Goal: Complete application form

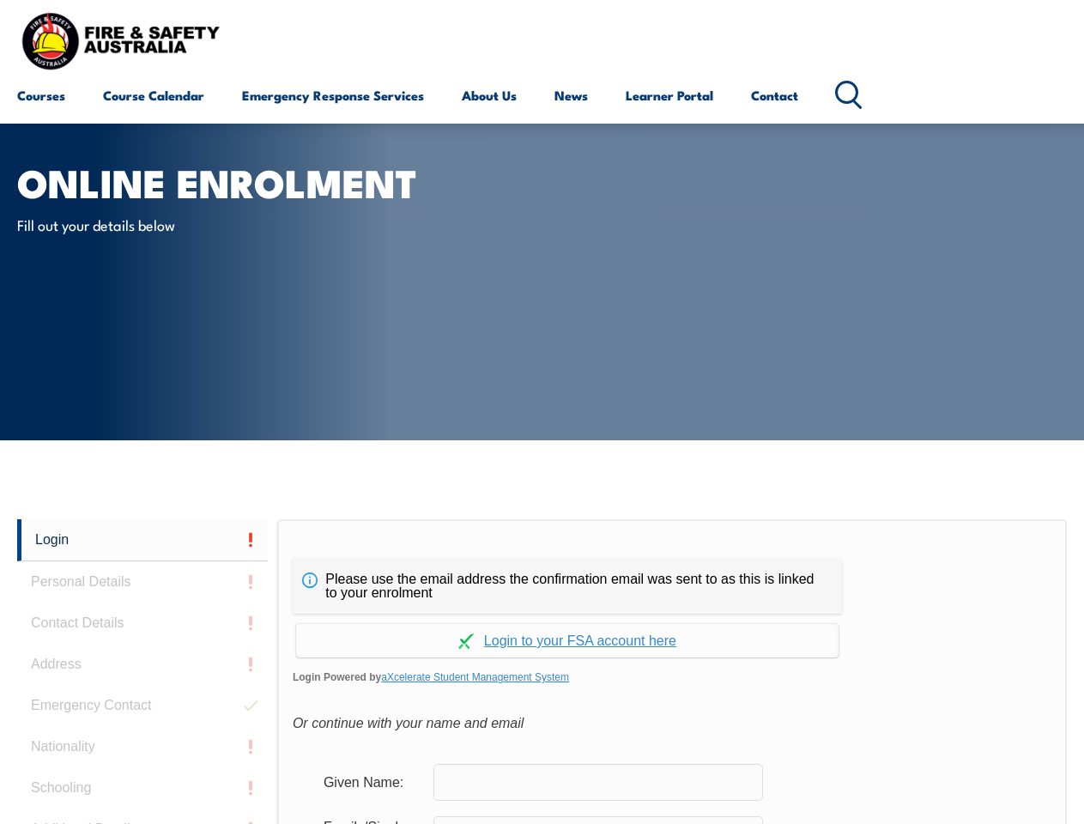
scroll to position [406, 0]
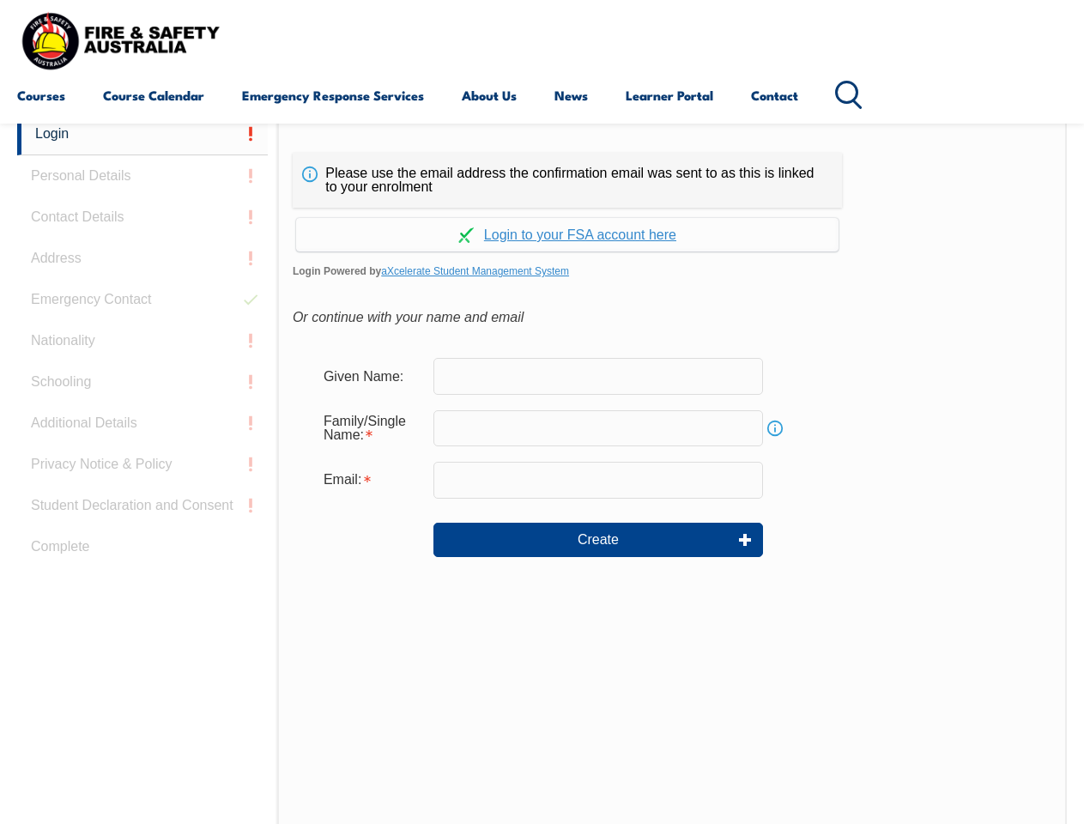
click at [541, 209] on div "Continue with Google Continue with Apple Continue with Facebook Continue with a…" at bounding box center [567, 230] width 549 height 44
click at [541, 469] on input "email" at bounding box center [598, 480] width 330 height 36
click at [142, 134] on link "Login" at bounding box center [142, 134] width 251 height 42
click at [142, 176] on div "Login Personal Details Contact Details Address Emergency Contact Nationality Sc…" at bounding box center [147, 541] width 260 height 857
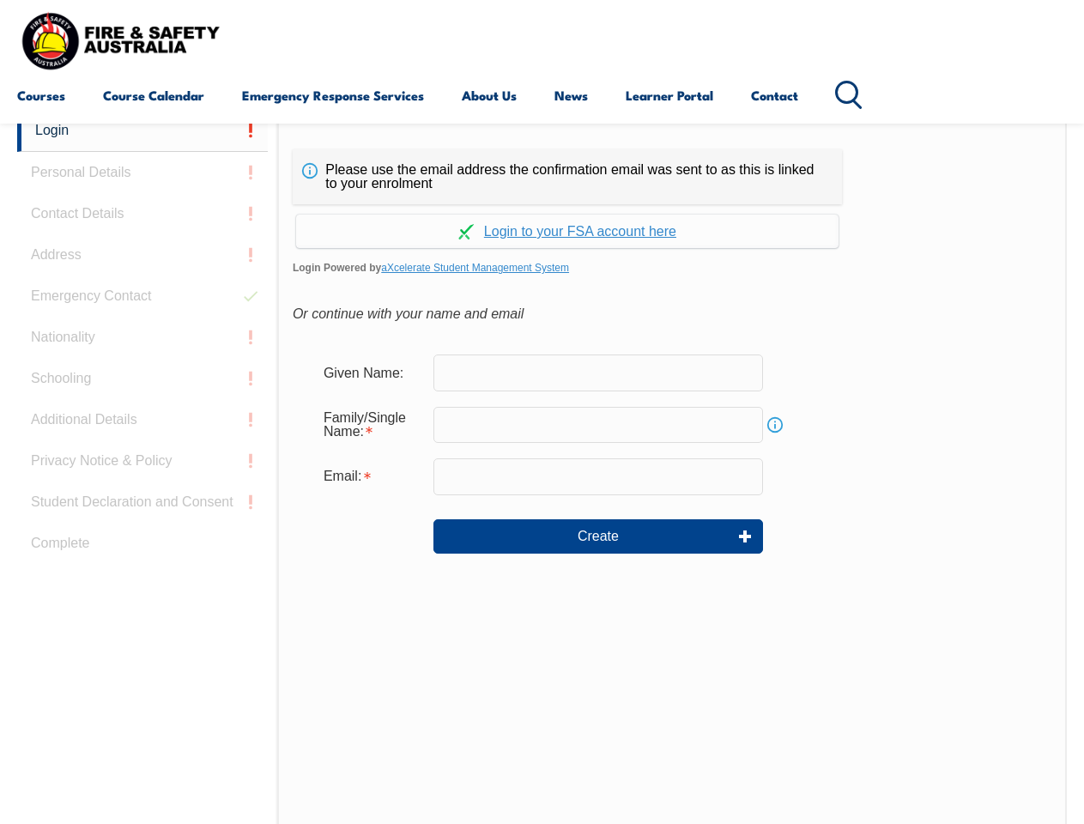
click at [142, 217] on div "Login Personal Details Contact Details Address Emergency Contact Nationality Sc…" at bounding box center [147, 538] width 260 height 857
click at [142, 258] on div "Login Personal Details Contact Details Address Emergency Contact Nationality Sc…" at bounding box center [147, 538] width 260 height 857
click at [142, 299] on div "Login Personal Details Contact Details Address Emergency Contact Nationality Sc…" at bounding box center [147, 538] width 260 height 857
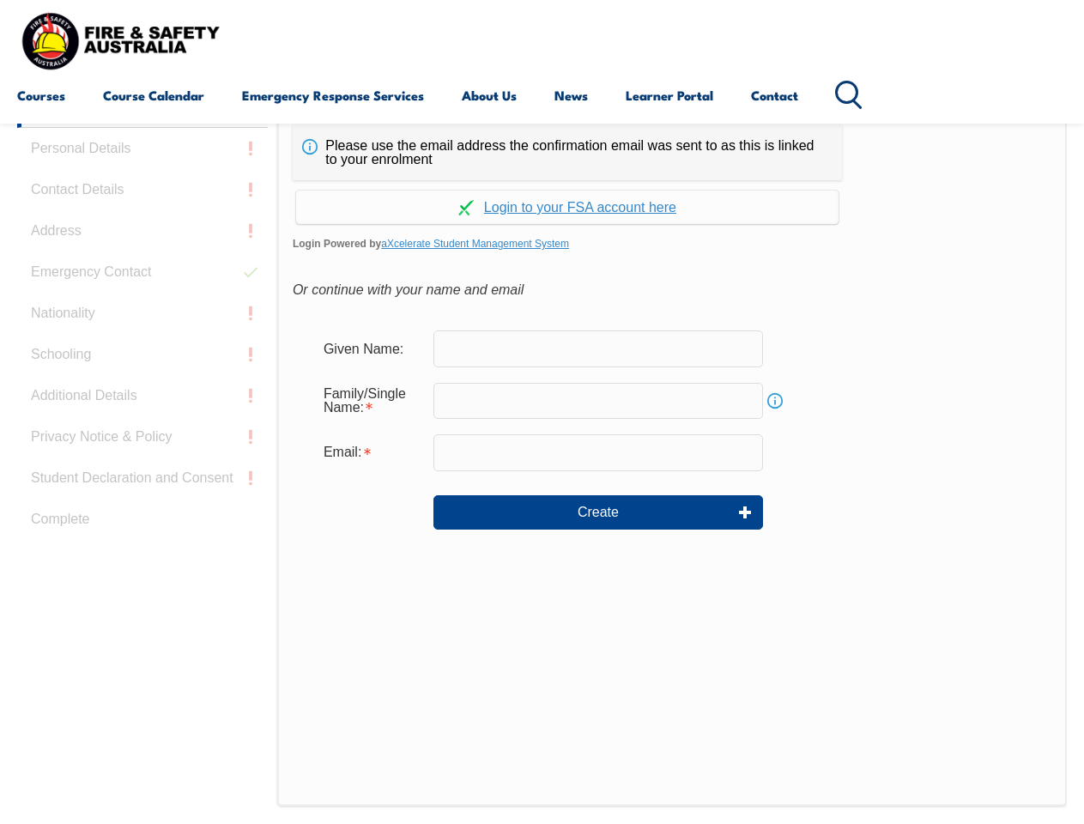
click at [142, 341] on div "Login Personal Details Contact Details Address Emergency Contact Nationality Sc…" at bounding box center [147, 514] width 260 height 857
click at [142, 382] on div "Login Personal Details Contact Details Address Emergency Contact Nationality Sc…" at bounding box center [147, 514] width 260 height 857
click at [142, 423] on div "Login Personal Details Contact Details Address Emergency Contact Nationality Sc…" at bounding box center [147, 514] width 260 height 857
